Goal: Task Accomplishment & Management: Manage account settings

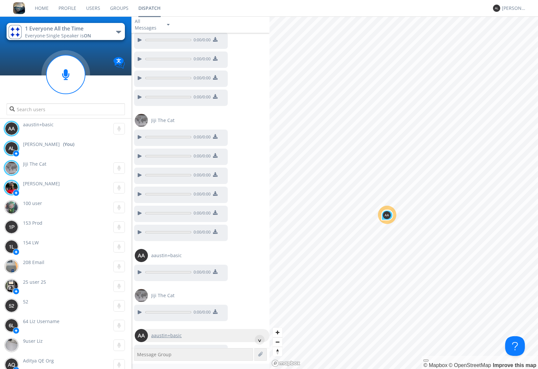
scroll to position [793, 0]
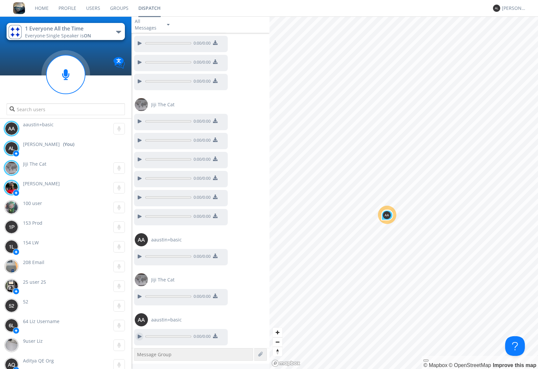
click at [139, 336] on div at bounding box center [139, 337] width 8 height 8
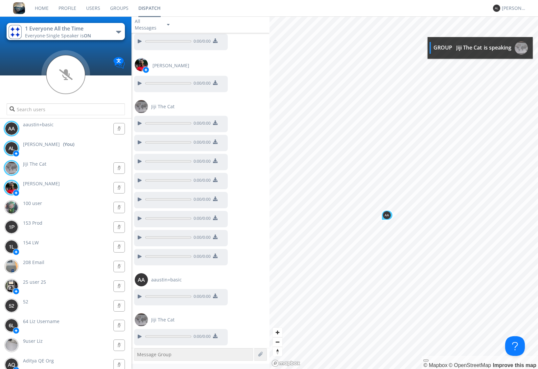
scroll to position [1243, 0]
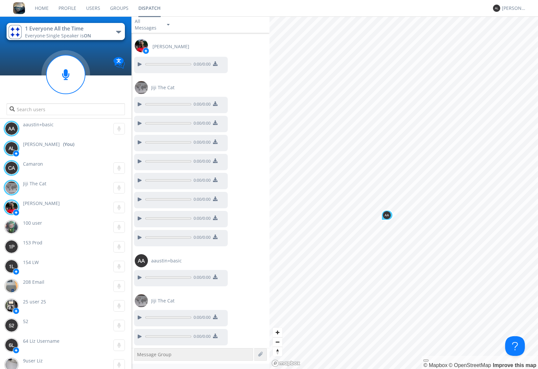
click at [95, 9] on link "Users" at bounding box center [93, 8] width 24 height 16
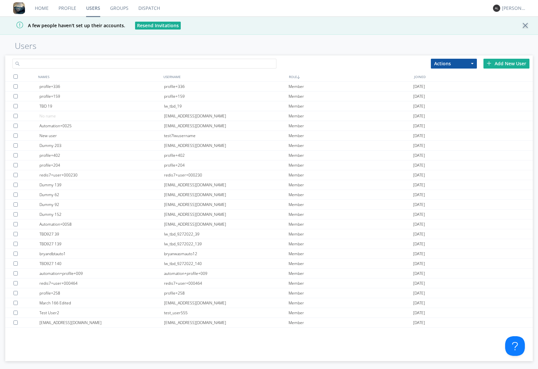
click at [146, 65] on input "text" at bounding box center [143, 64] width 263 height 10
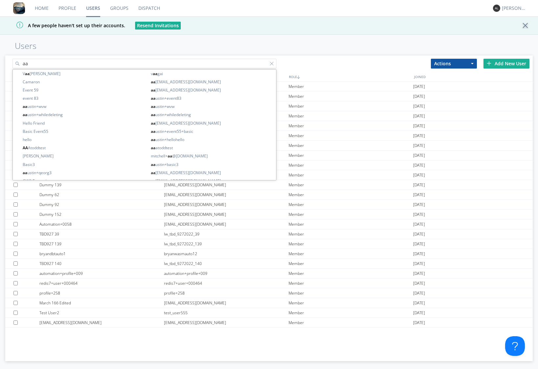
type input "a"
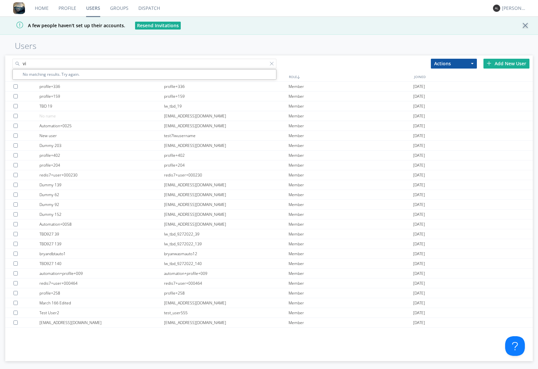
type input "v"
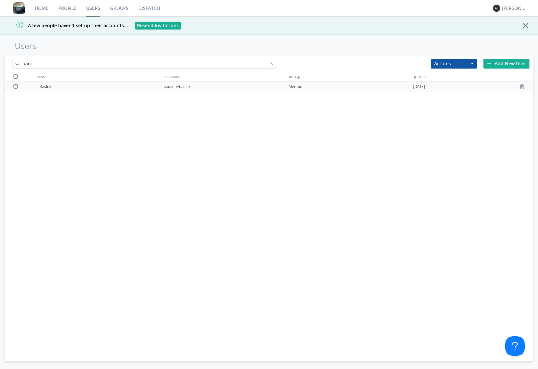
type input "aau"
click at [177, 86] on div "aaustin+basic3" at bounding box center [226, 87] width 124 height 10
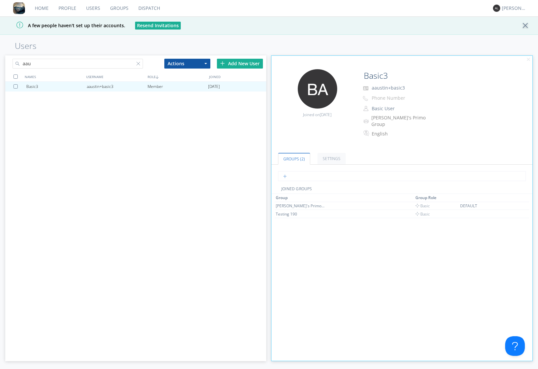
click at [306, 172] on input "text" at bounding box center [402, 176] width 248 height 10
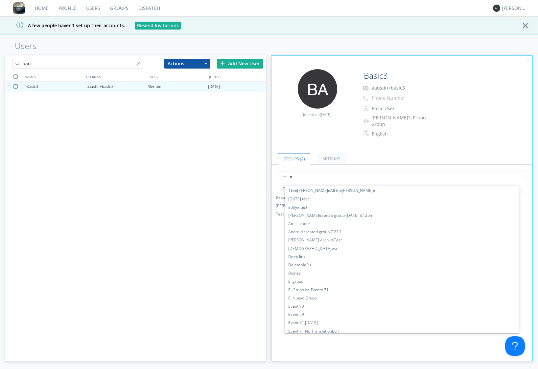
type input "ev"
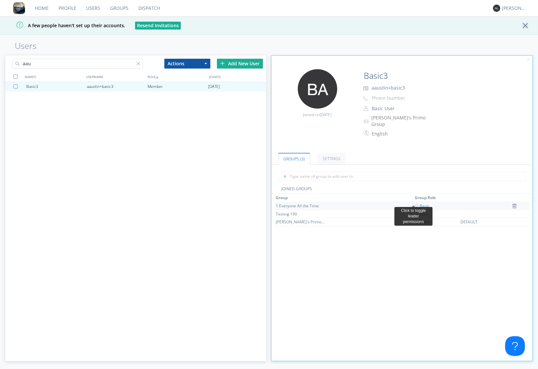
click at [415, 203] on span "Basic" at bounding box center [421, 206] width 15 height 6
click at [138, 64] on div at bounding box center [139, 65] width 7 height 7
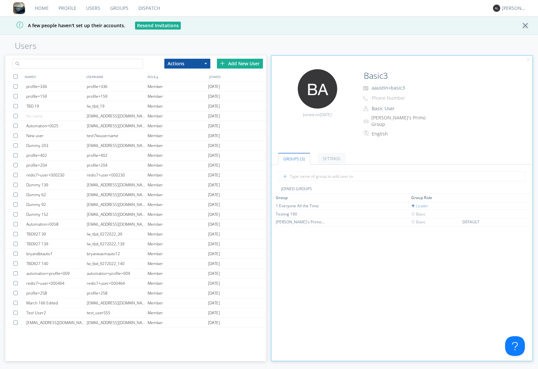
click at [111, 64] on input "text" at bounding box center [77, 64] width 130 height 10
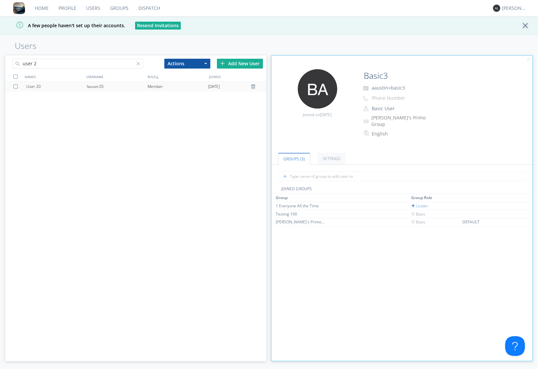
type input "user 2"
click at [108, 84] on div "lwuser20" at bounding box center [117, 87] width 60 height 10
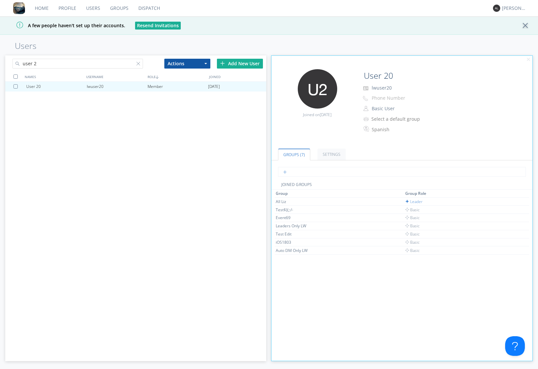
click at [323, 174] on input "text" at bounding box center [402, 172] width 248 height 10
type input "e"
click at [139, 64] on div at bounding box center [139, 65] width 7 height 7
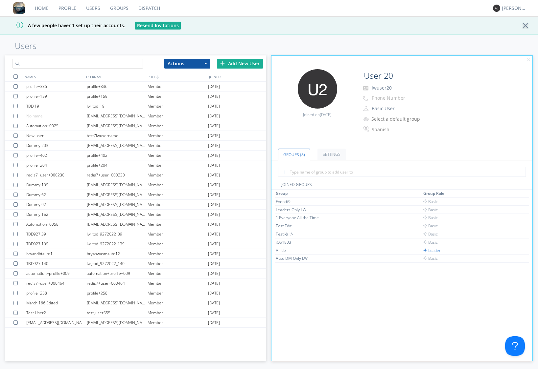
click at [60, 64] on input "text" at bounding box center [77, 64] width 130 height 10
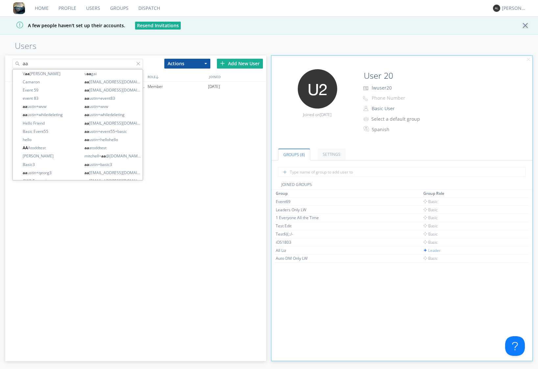
type input "a"
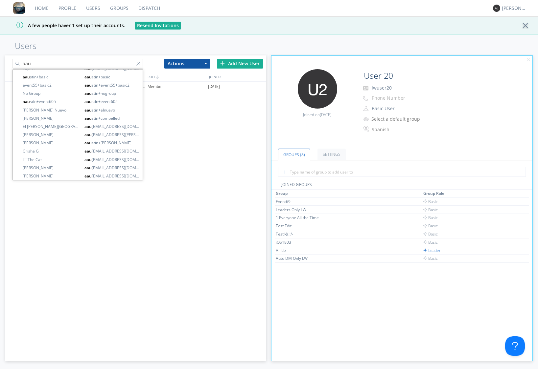
scroll to position [96, 0]
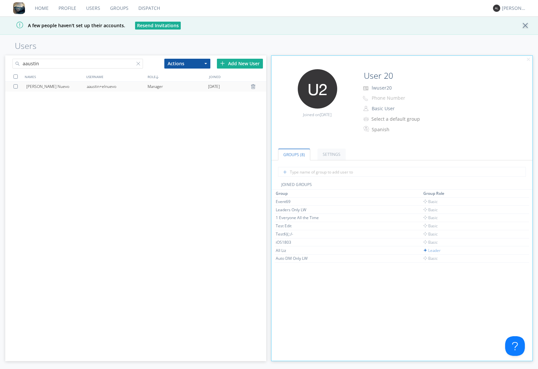
type input "aaustin"
click at [123, 88] on div "aaustin+elnuevo" at bounding box center [117, 87] width 60 height 10
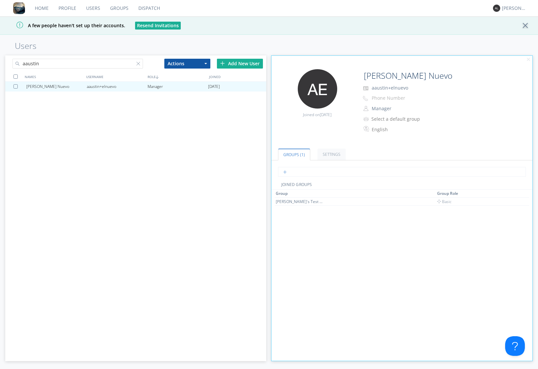
click at [305, 173] on input "text" at bounding box center [402, 172] width 248 height 10
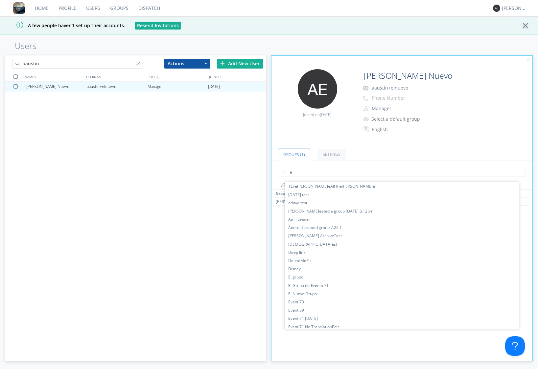
type input "ev"
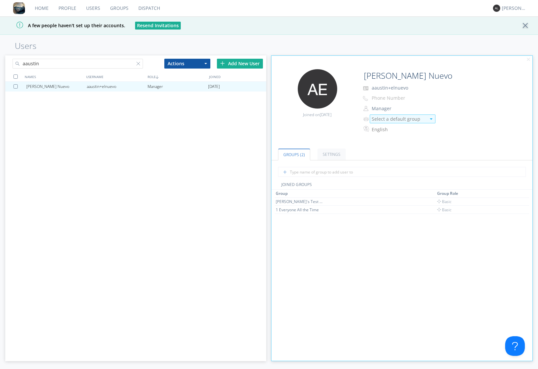
click at [421, 122] on div "Select a default group" at bounding box center [398, 119] width 54 height 7
click at [412, 134] on div "1 Everyone All the Time" at bounding box center [402, 134] width 65 height 12
click at [139, 62] on div at bounding box center [139, 65] width 7 height 7
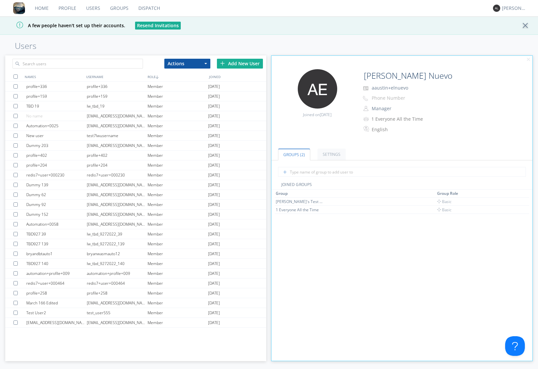
click at [91, 8] on link "Users" at bounding box center [93, 8] width 24 height 16
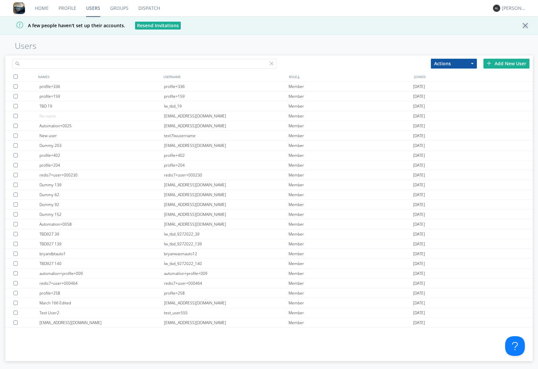
click at [83, 64] on input "text" at bounding box center [143, 64] width 263 height 10
click at [121, 7] on link "Groups" at bounding box center [119, 8] width 28 height 16
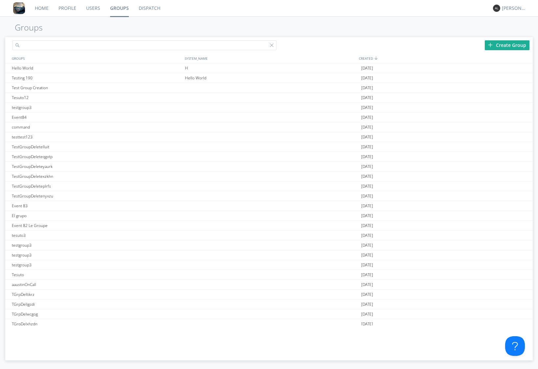
click at [105, 42] on input "text" at bounding box center [143, 45] width 263 height 10
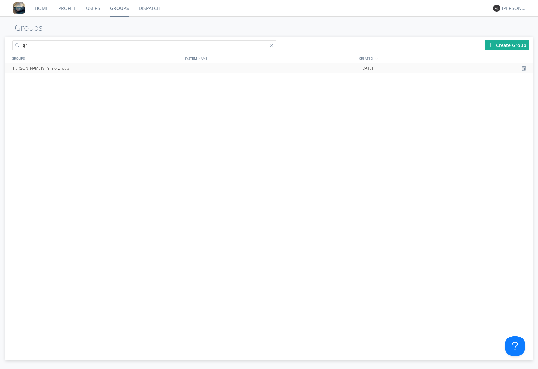
type input "gri"
click at [53, 68] on div "[PERSON_NAME]'s Primo Group" at bounding box center [96, 68] width 173 height 10
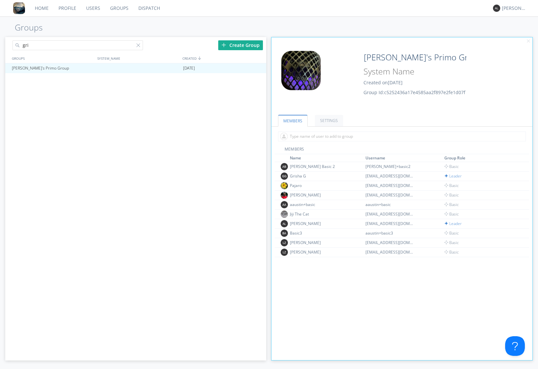
click at [152, 8] on link "Dispatch" at bounding box center [149, 8] width 32 height 16
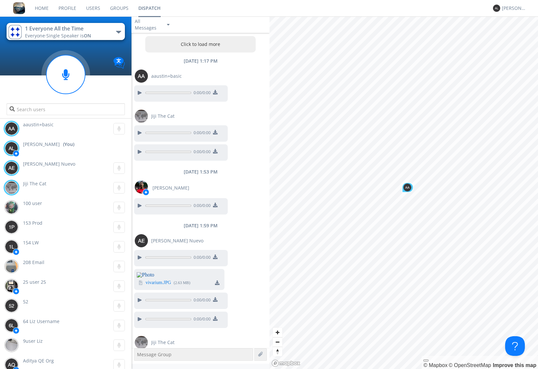
click at [161, 360] on textarea at bounding box center [193, 355] width 119 height 12
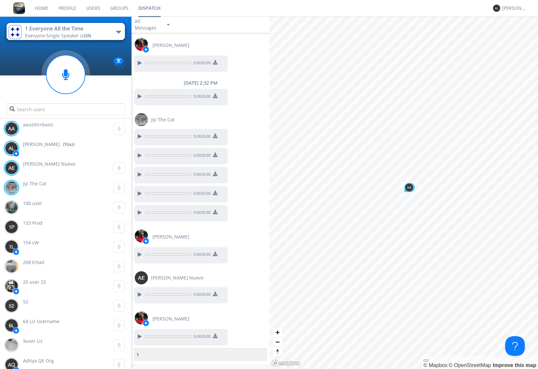
scroll to position [477, 0]
type textarea "test"
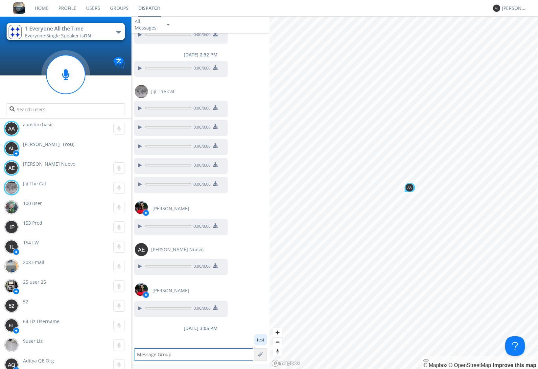
scroll to position [506, 0]
click at [216, 334] on div "[DATE] 3:05 PM test" at bounding box center [200, 334] width 138 height 28
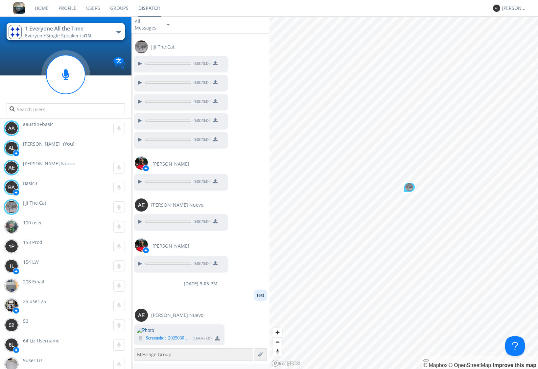
scroll to position [0, 0]
click at [92, 10] on link "Users" at bounding box center [93, 8] width 24 height 16
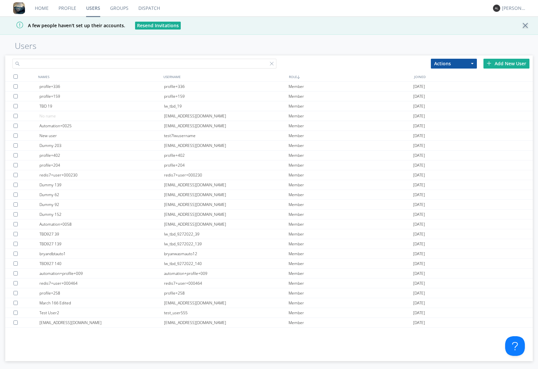
click at [67, 63] on input "text" at bounding box center [143, 64] width 263 height 10
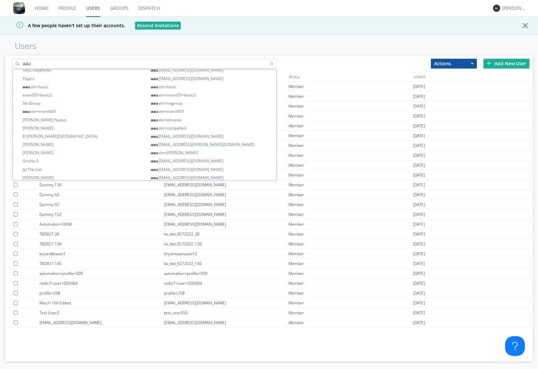
scroll to position [96, 0]
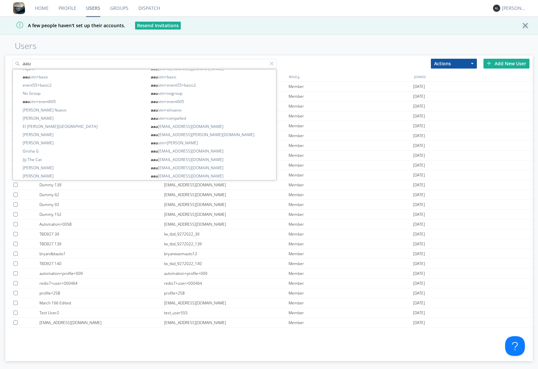
type input "aau"
click at [356, 50] on h1 "Users" at bounding box center [269, 45] width 538 height 9
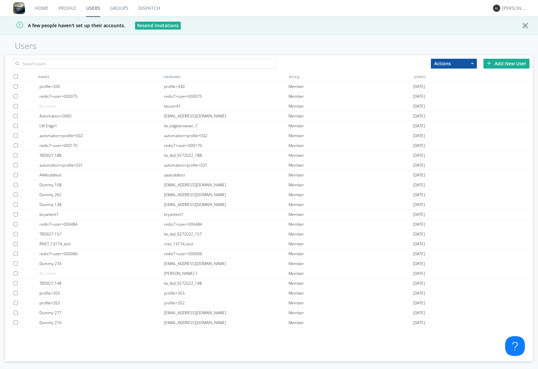
click at [471, 63] on span "button" at bounding box center [472, 63] width 3 height 1
click at [373, 61] on div "Actions Add to Group Delete User Edit Settings Export Users Add New User" at bounding box center [268, 62] width 527 height 15
click at [84, 63] on input "text" at bounding box center [143, 64] width 263 height 10
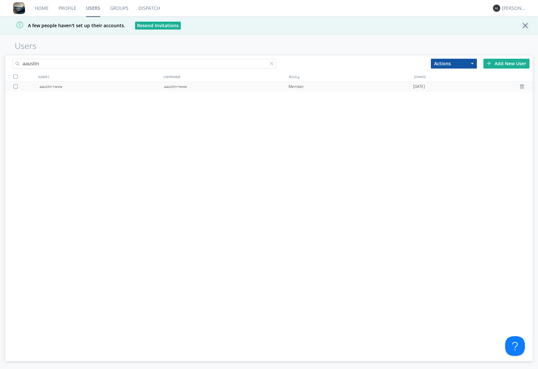
type input "aaustin"
click at [178, 86] on div "aaustin+wvw" at bounding box center [226, 87] width 124 height 10
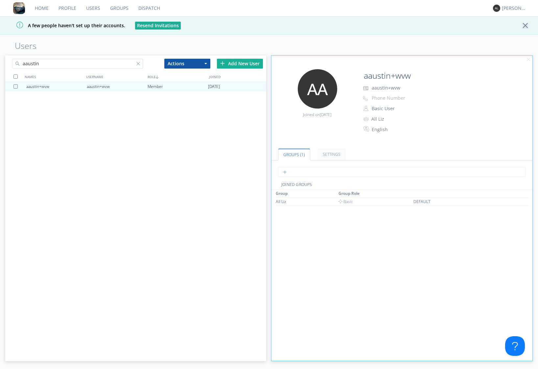
click at [301, 173] on input "text" at bounding box center [402, 172] width 248 height 10
type input "1 Ev"
click at [331, 155] on link "Settings" at bounding box center [331, 154] width 28 height 11
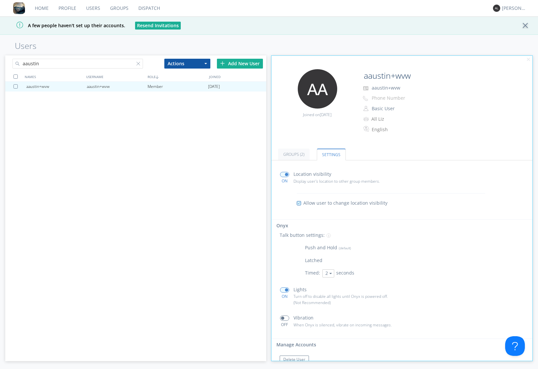
scroll to position [15, 0]
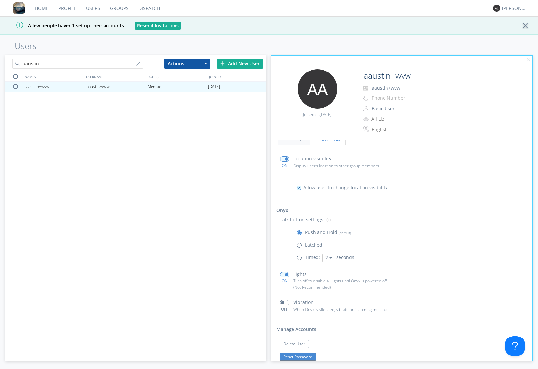
click at [282, 354] on button "Reset Password" at bounding box center [297, 357] width 36 height 8
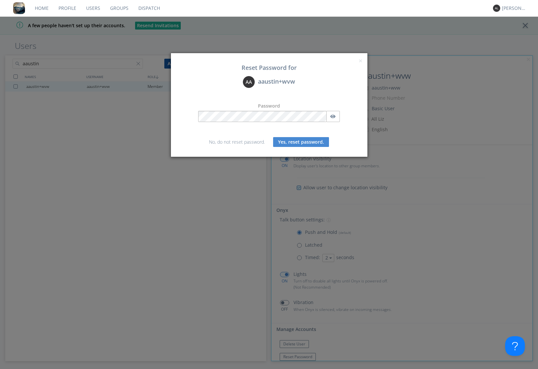
click at [310, 143] on button "Yes, reset password." at bounding box center [301, 142] width 56 height 10
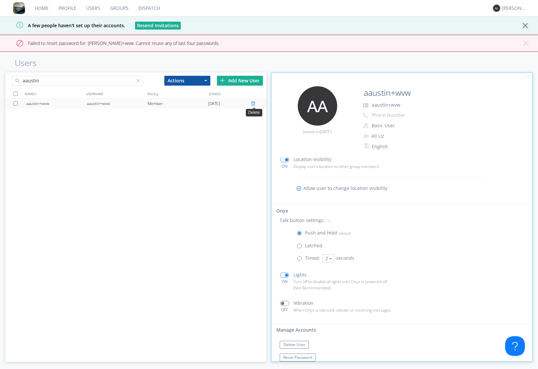
click at [252, 105] on div at bounding box center [254, 103] width 7 height 5
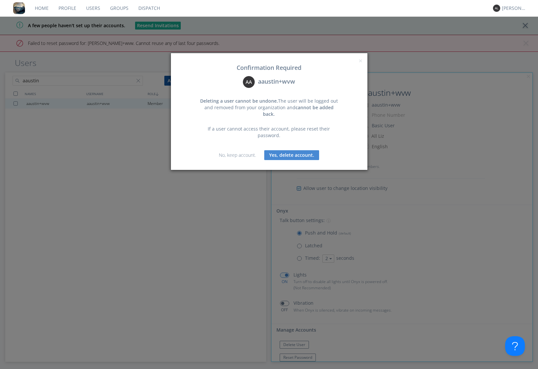
click at [297, 150] on button "Yes, delete account." at bounding box center [291, 155] width 55 height 10
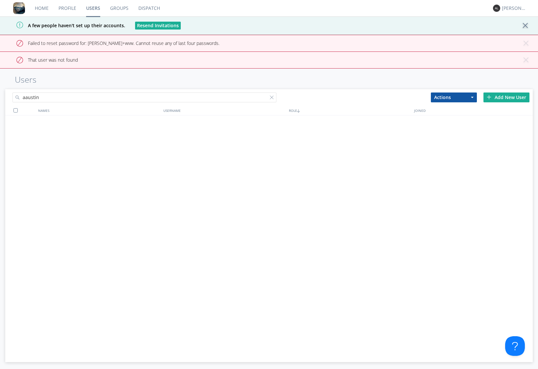
click at [91, 9] on link "Users" at bounding box center [93, 8] width 24 height 16
click at [70, 7] on link "Profile" at bounding box center [68, 8] width 28 height 16
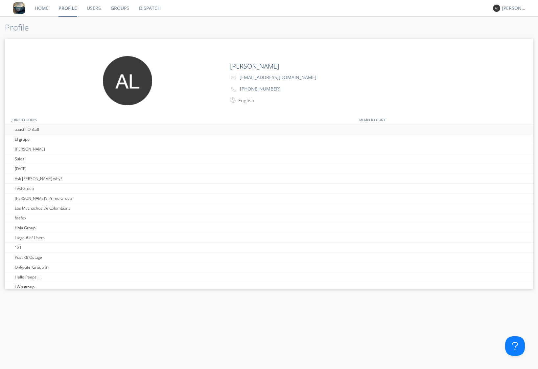
click at [41, 133] on div "aaustinOnCall" at bounding box center [99, 130] width 172 height 10
click at [99, 8] on link "Users" at bounding box center [94, 8] width 24 height 16
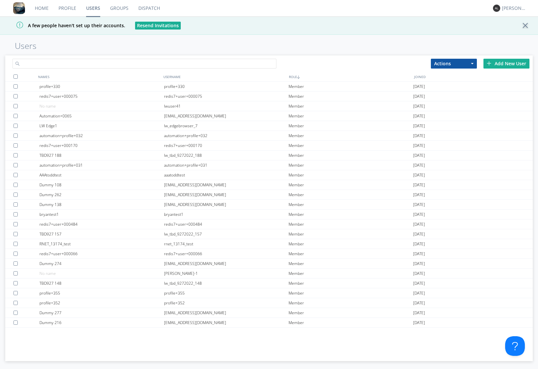
click at [96, 63] on input "text" at bounding box center [143, 64] width 263 height 10
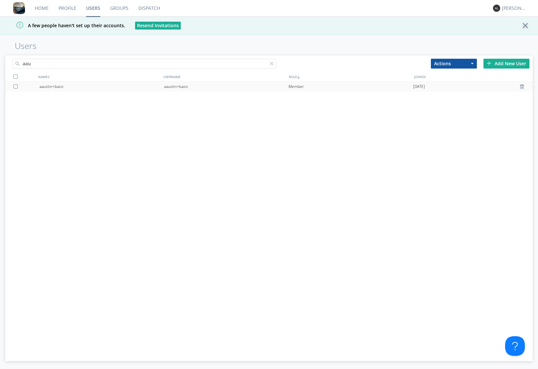
type input "aau"
click at [195, 88] on div "aaustin+basic" at bounding box center [226, 87] width 124 height 10
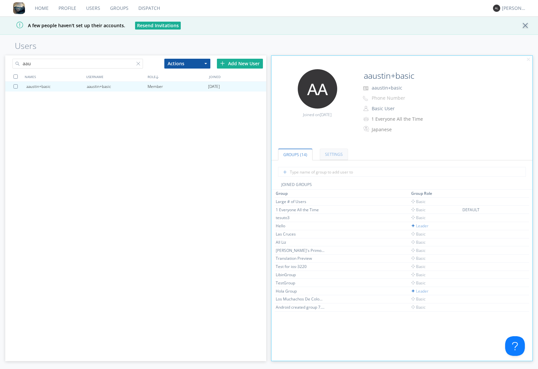
click at [333, 156] on link "Settings" at bounding box center [333, 154] width 28 height 11
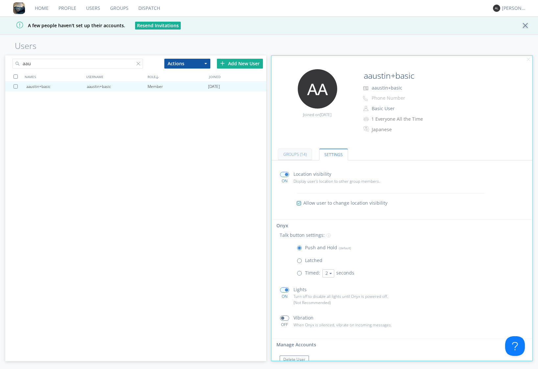
click at [298, 153] on link "Groups (14)" at bounding box center [295, 154] width 34 height 11
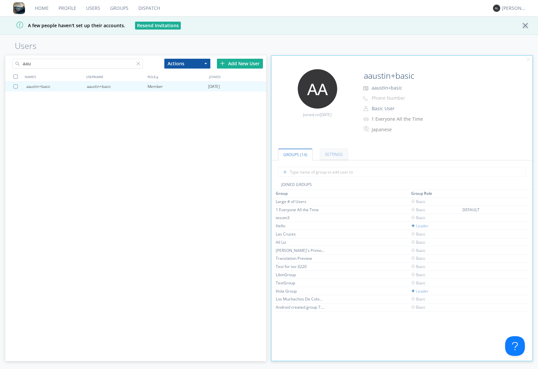
click at [332, 157] on link "Settings" at bounding box center [333, 154] width 28 height 11
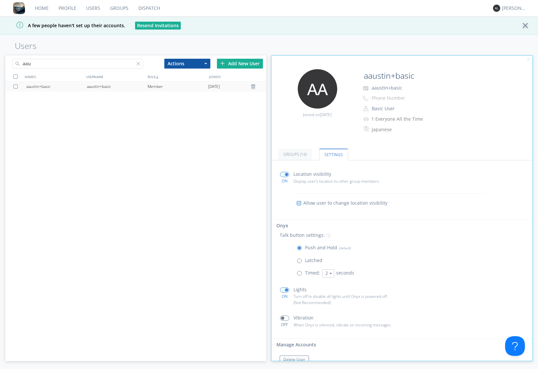
click at [100, 87] on div "aaustin+basic" at bounding box center [117, 87] width 60 height 10
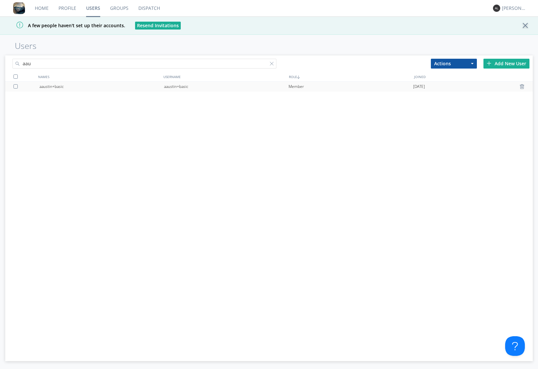
click at [153, 85] on div "aaustin+basic" at bounding box center [101, 87] width 124 height 10
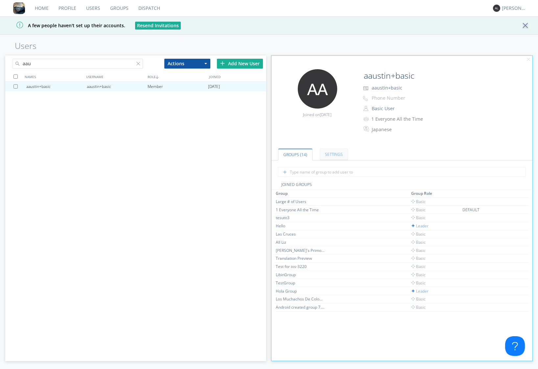
click at [333, 150] on link "Settings" at bounding box center [333, 154] width 28 height 11
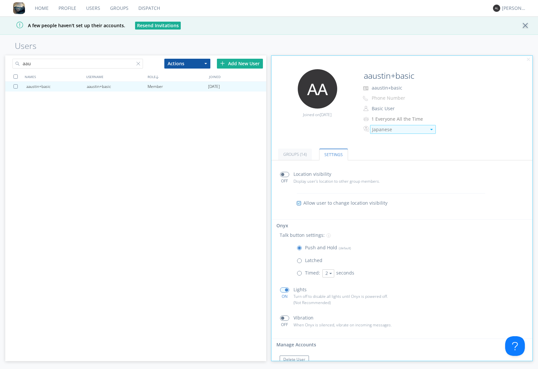
click at [395, 129] on div "Japanese" at bounding box center [399, 129] width 54 height 7
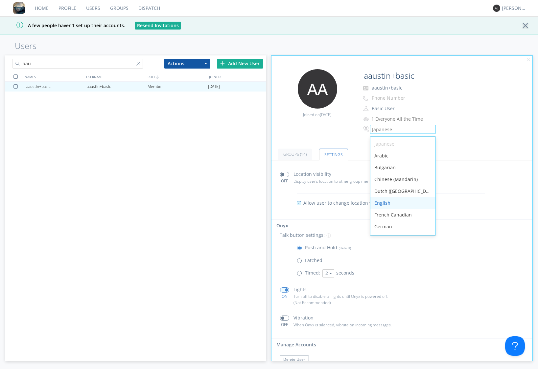
click at [387, 201] on div "English" at bounding box center [402, 203] width 65 height 12
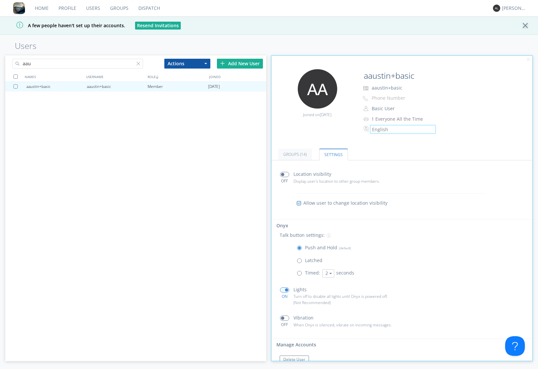
click at [327, 130] on div "Edit Avatar Joined on 2022-04-08 aaustin+basic aaustin+basic Phone Number Basic…" at bounding box center [401, 105] width 267 height 78
click at [143, 8] on link "Dispatch" at bounding box center [149, 8] width 32 height 16
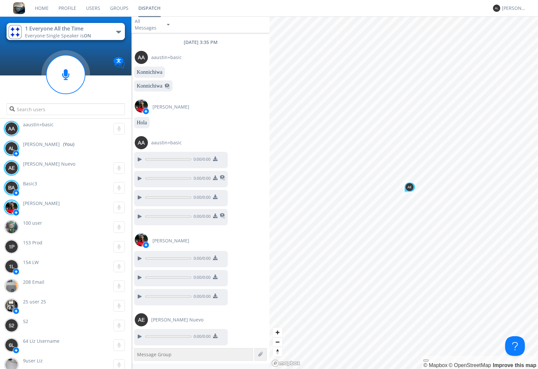
scroll to position [509, 0]
click at [32, 184] on span "Basic3" at bounding box center [30, 184] width 14 height 6
click at [45, 129] on div "aaustin+basic 0:00" at bounding box center [67, 129] width 128 height 20
click at [45, 112] on input "text" at bounding box center [66, 109] width 118 height 12
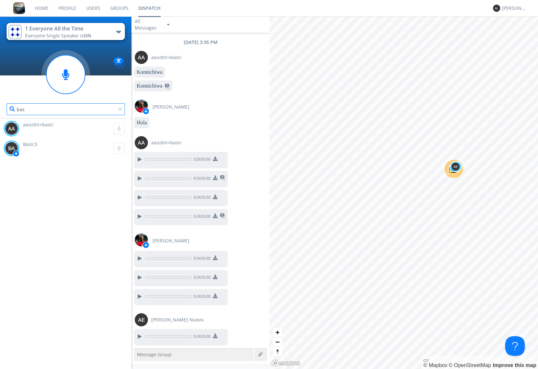
type input "bas"
click at [35, 124] on span "aaustin+basic" at bounding box center [38, 124] width 31 height 6
click at [33, 144] on span "Basic3" at bounding box center [30, 144] width 14 height 6
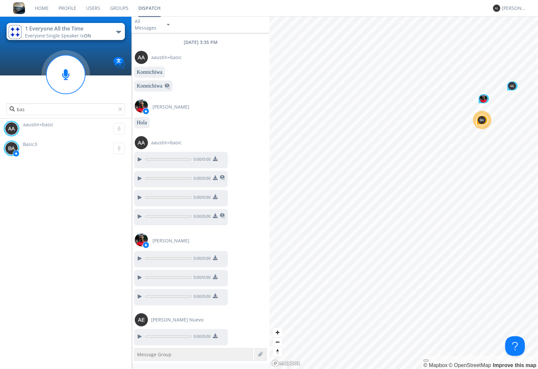
click at [93, 8] on link "Users" at bounding box center [93, 8] width 24 height 16
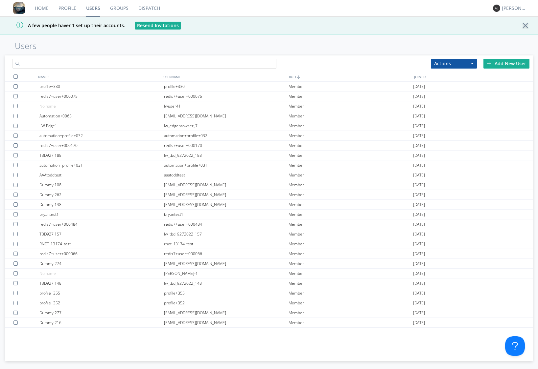
click at [101, 65] on input "text" at bounding box center [143, 64] width 263 height 10
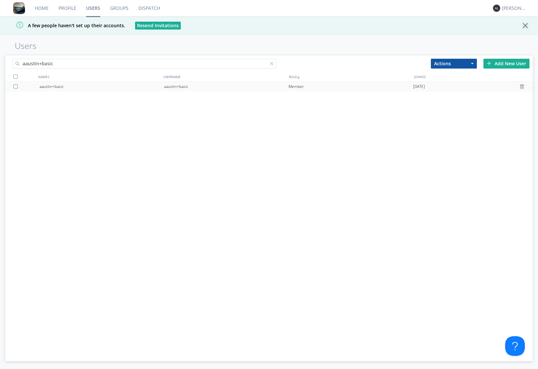
type input "aaustin+basic"
click at [178, 87] on div "aaustin+basic" at bounding box center [226, 87] width 124 height 10
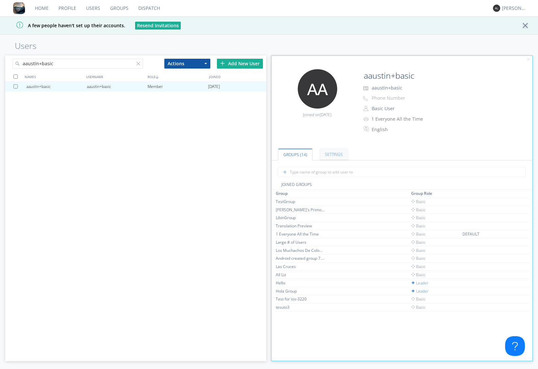
click at [338, 157] on link "Settings" at bounding box center [333, 154] width 28 height 11
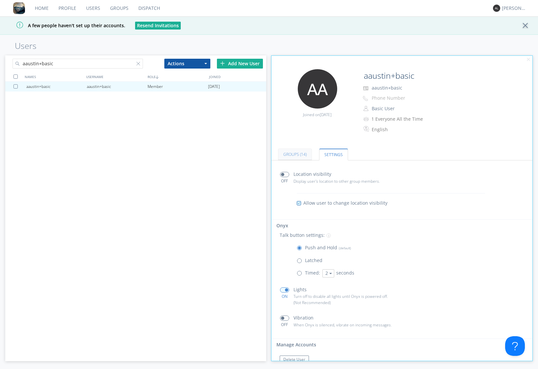
click at [301, 154] on link "Groups (14)" at bounding box center [295, 154] width 34 height 11
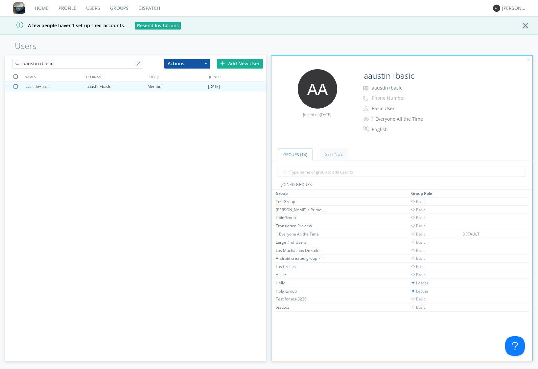
click at [326, 154] on link "Settings" at bounding box center [333, 154] width 28 height 11
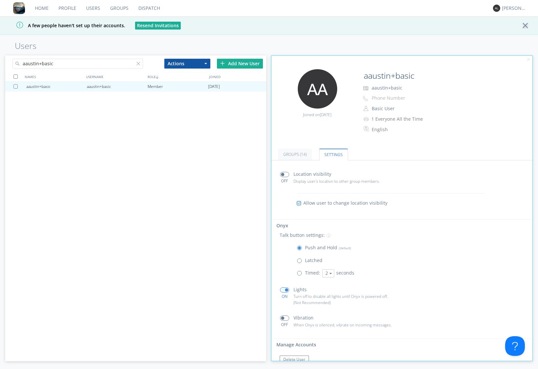
click at [286, 175] on span at bounding box center [284, 174] width 9 height 5
click at [0, 0] on input "checkbox" at bounding box center [0, 0] width 0 height 0
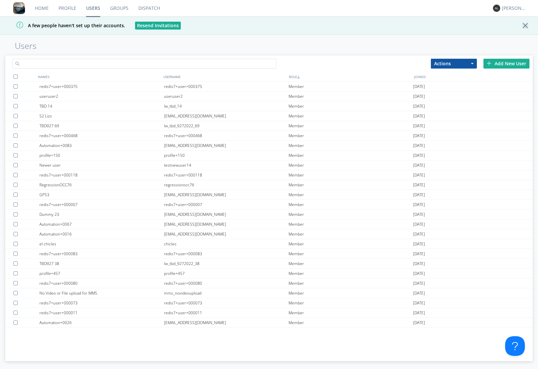
click at [146, 63] on input "text" at bounding box center [143, 64] width 263 height 10
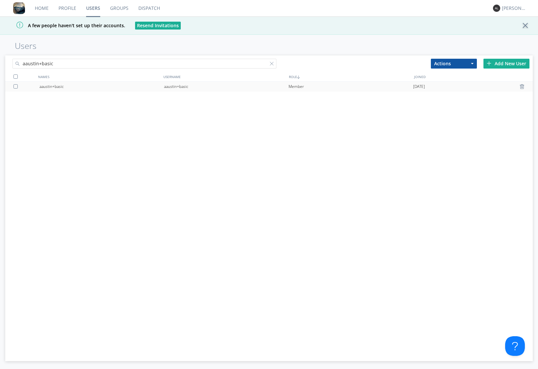
type input "aaustin+basic"
click at [209, 89] on div "aaustin+basic" at bounding box center [226, 87] width 124 height 10
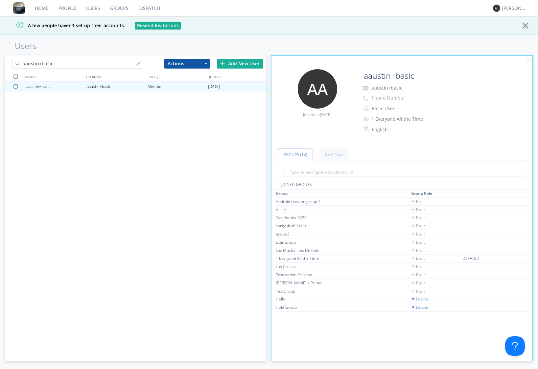
click at [330, 156] on link "Settings" at bounding box center [333, 154] width 28 height 11
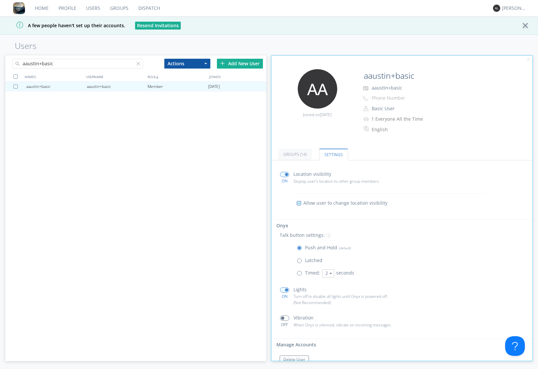
click at [281, 174] on span at bounding box center [284, 174] width 9 height 5
click at [0, 0] on input "checkbox" at bounding box center [0, 0] width 0 height 0
click at [288, 176] on span at bounding box center [284, 174] width 9 height 5
click at [0, 0] on input "checkbox" at bounding box center [0, 0] width 0 height 0
click at [159, 8] on link "Dispatch" at bounding box center [149, 8] width 32 height 16
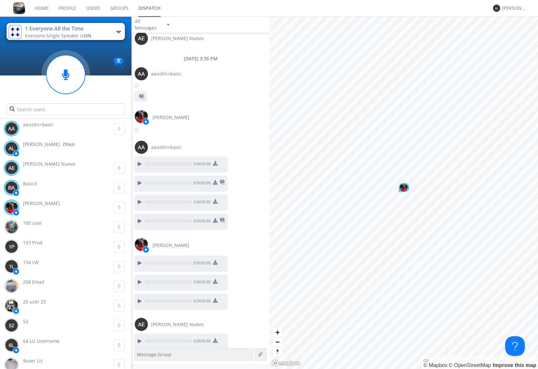
scroll to position [286, 0]
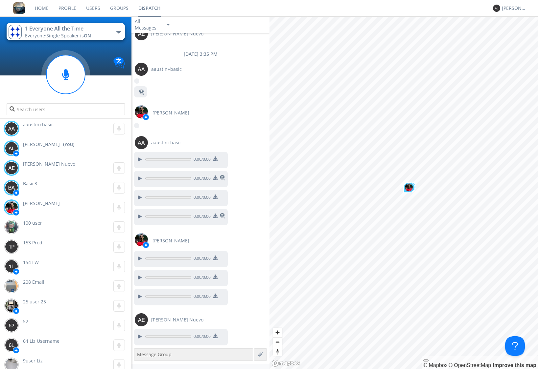
click at [46, 125] on span "aaustin+basic" at bounding box center [38, 124] width 31 height 6
click at [16, 126] on img at bounding box center [11, 128] width 13 height 13
click at [95, 11] on link "Users" at bounding box center [93, 8] width 24 height 16
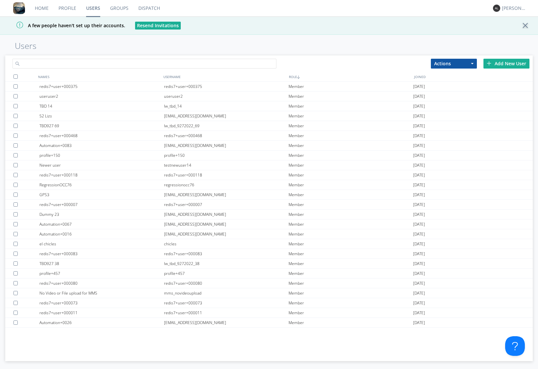
click at [131, 63] on input "text" at bounding box center [143, 64] width 263 height 10
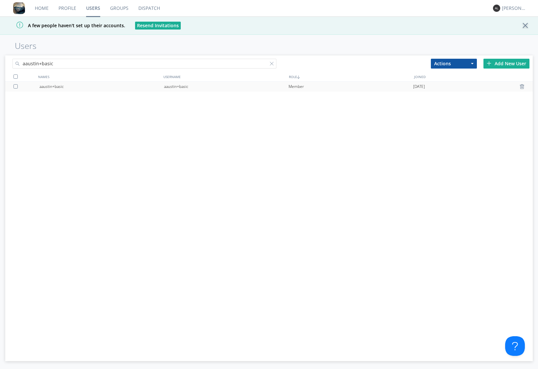
type input "aaustin+basic"
click at [117, 87] on div "aaustin+basic" at bounding box center [101, 87] width 124 height 10
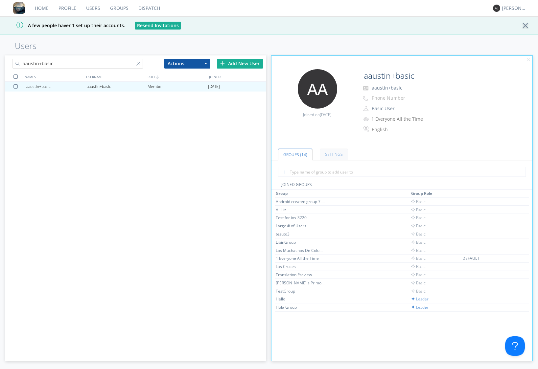
click at [331, 156] on link "Settings" at bounding box center [333, 154] width 28 height 11
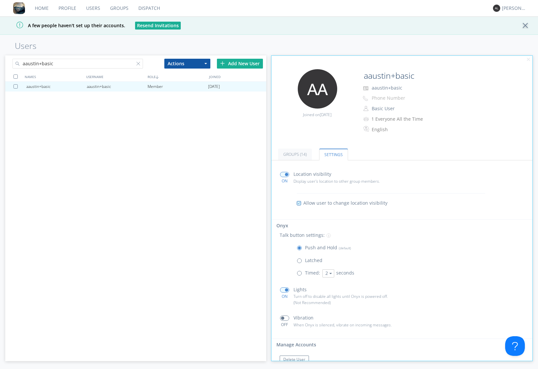
scroll to position [15, 0]
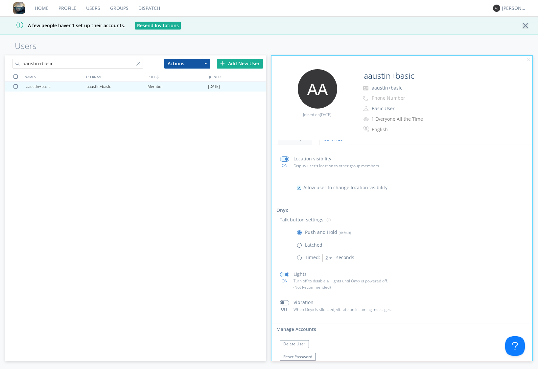
click at [524, 27] on div at bounding box center [526, 25] width 11 height 7
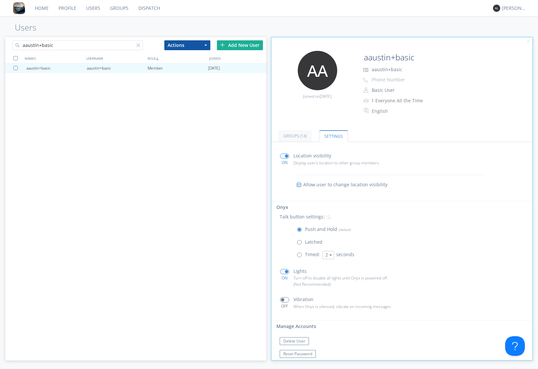
scroll to position [0, 0]
